Goal: Find specific page/section: Find specific page/section

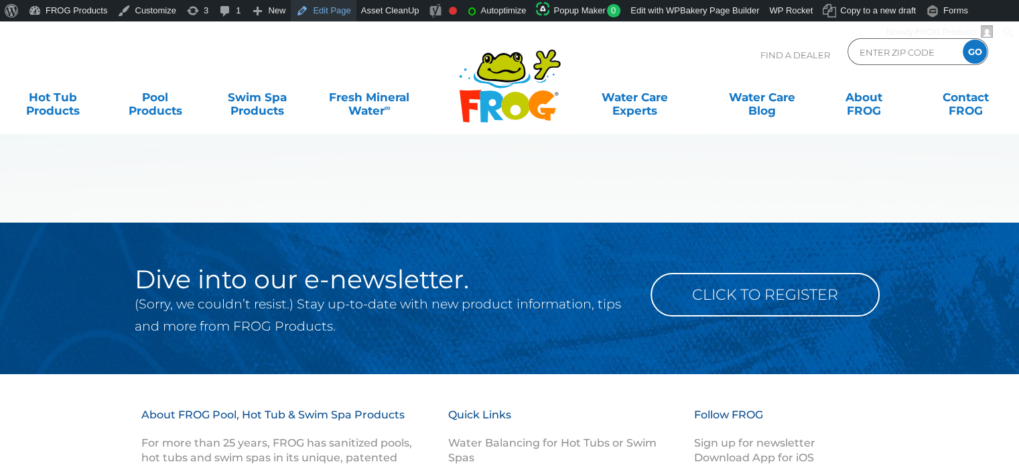
click at [332, 7] on link "Edit Page" at bounding box center [323, 10] width 65 height 21
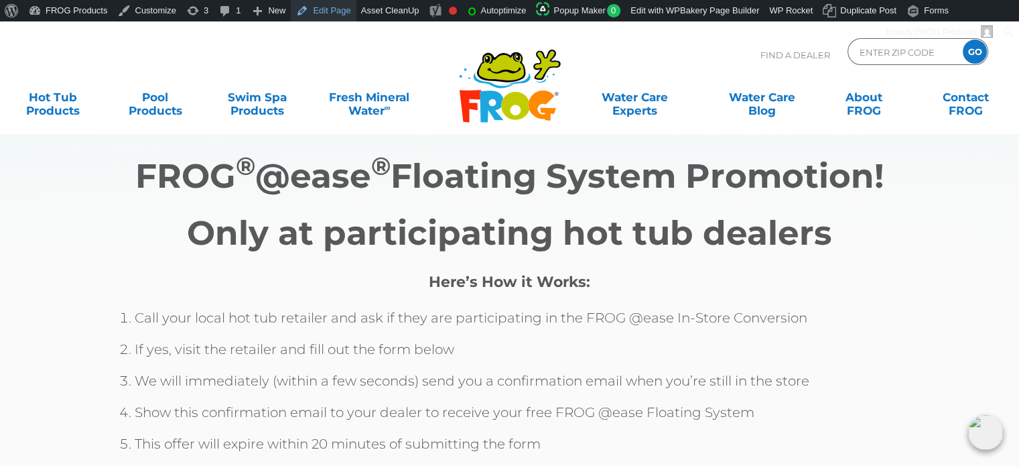
click at [324, 11] on link "Edit Page" at bounding box center [323, 10] width 65 height 21
